Goal: Task Accomplishment & Management: Manage account settings

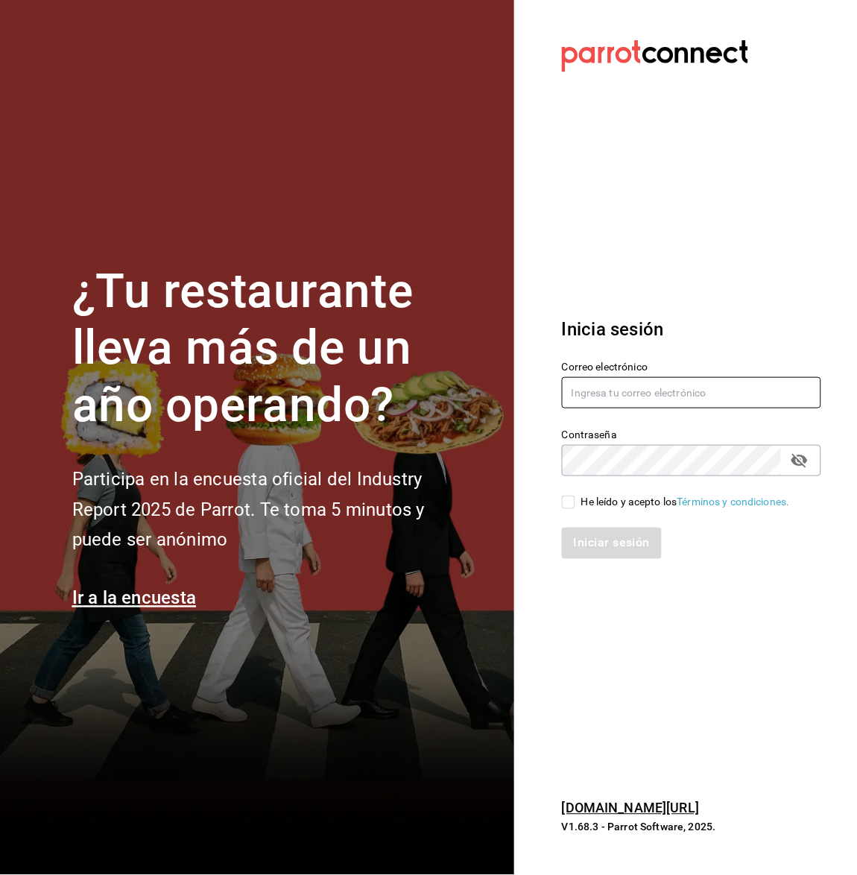
type input "[EMAIL_ADDRESS][DOMAIN_NAME]"
click at [569, 504] on input "He leído y acepto los Términos y condiciones." at bounding box center [568, 502] width 13 height 13
checkbox input "true"
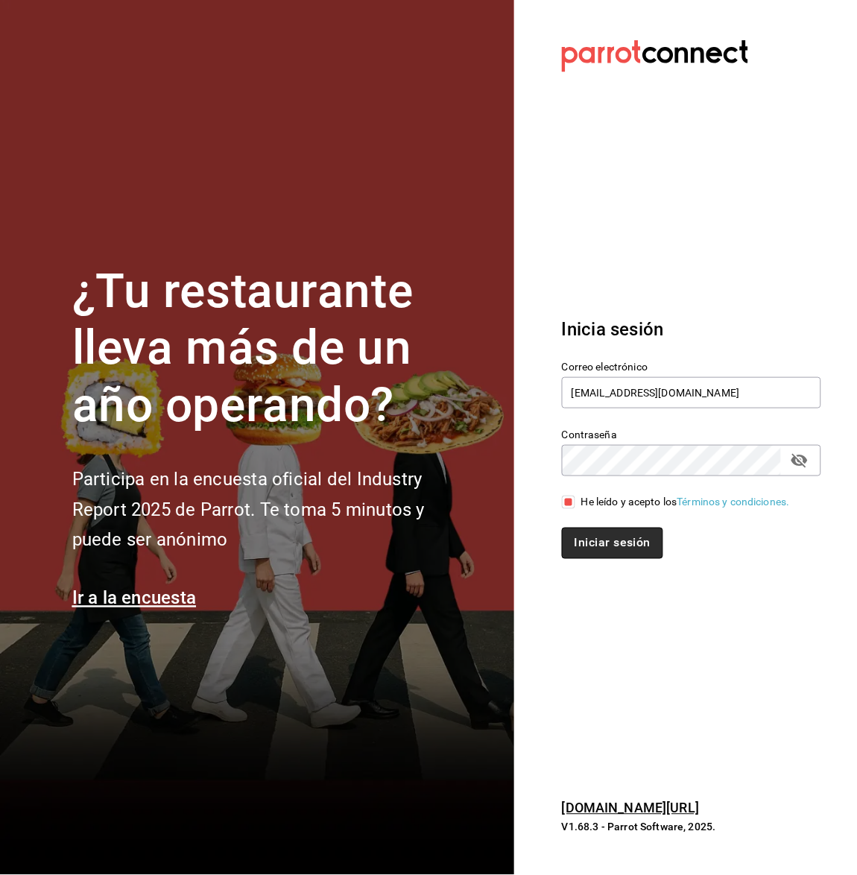
click at [573, 551] on button "Iniciar sesión" at bounding box center [612, 543] width 101 height 31
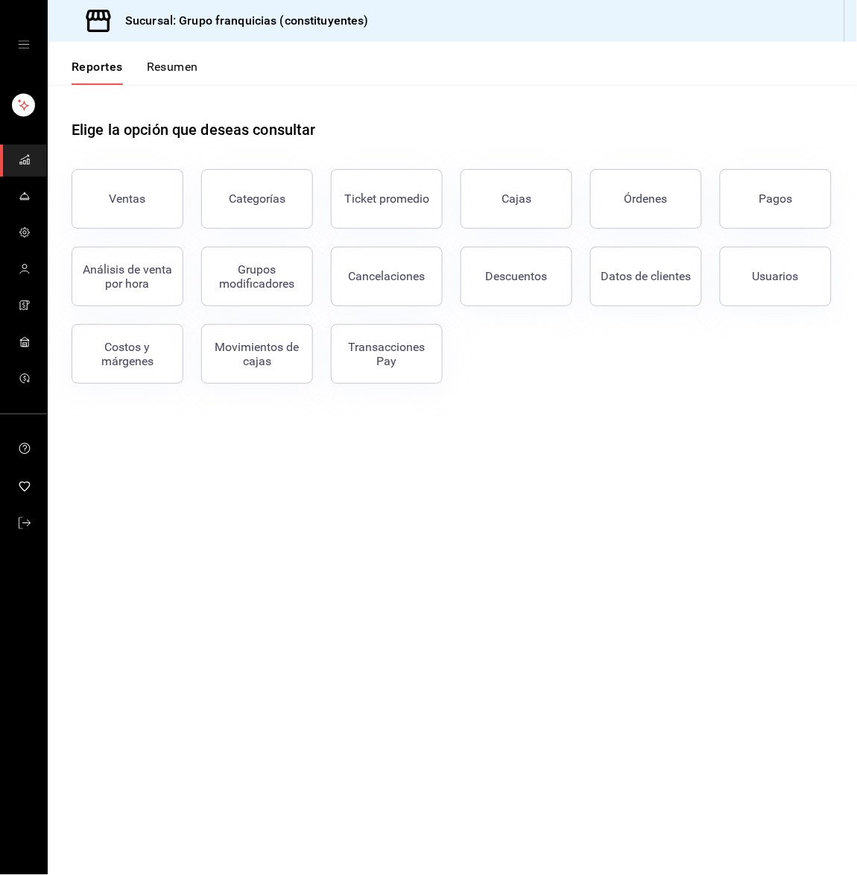
click at [175, 69] on button "Resumen" at bounding box center [172, 72] width 51 height 25
